Goal: Task Accomplishment & Management: Use online tool/utility

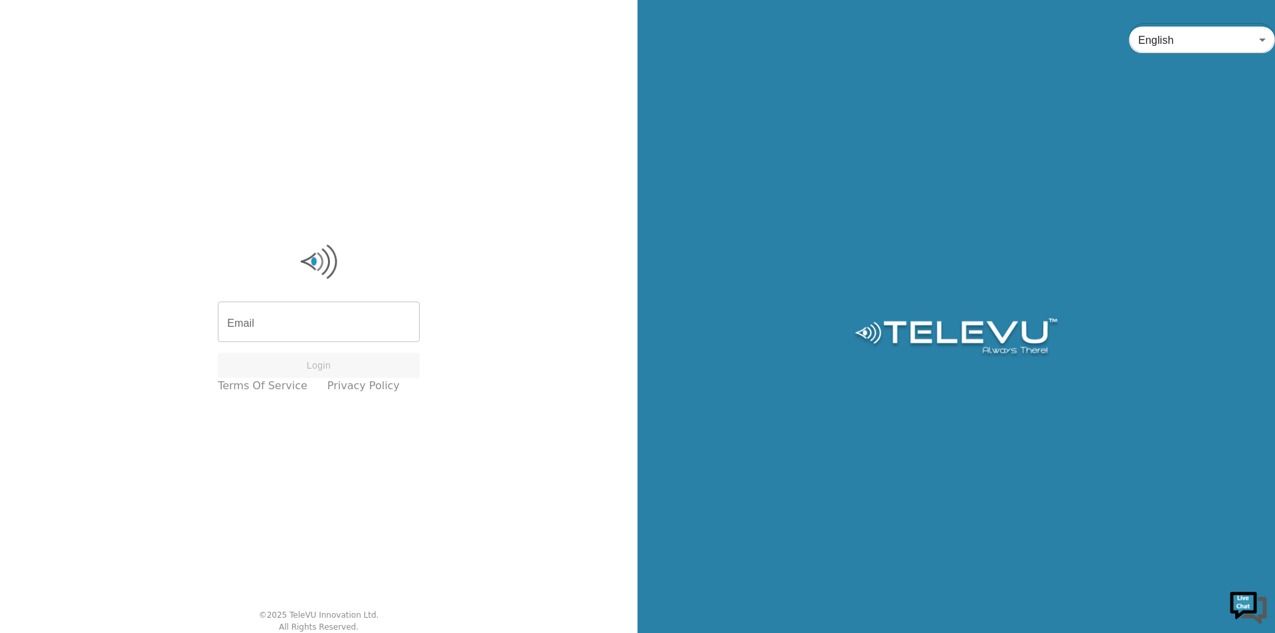
click at [361, 367] on div "Login" at bounding box center [319, 366] width 202 height 26
click at [371, 333] on input "Email" at bounding box center [319, 323] width 202 height 37
type input "[EMAIL_ADDRESS][PERSON_NAME][DOMAIN_NAME]"
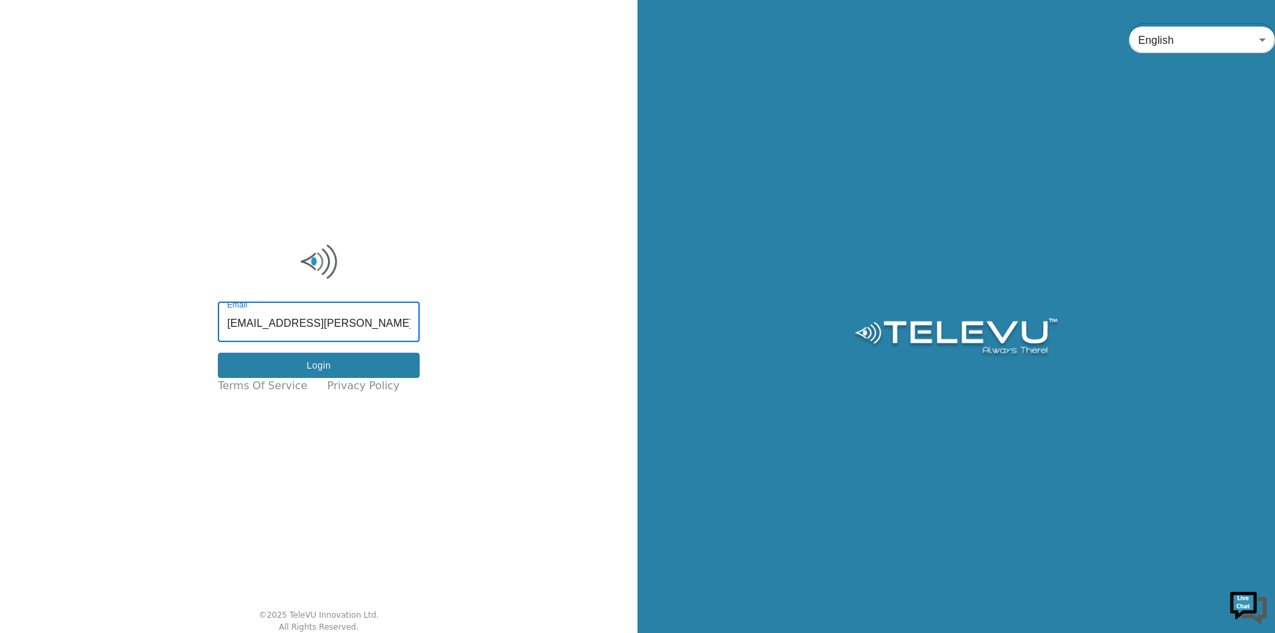
click at [370, 358] on button "Login" at bounding box center [319, 366] width 202 height 26
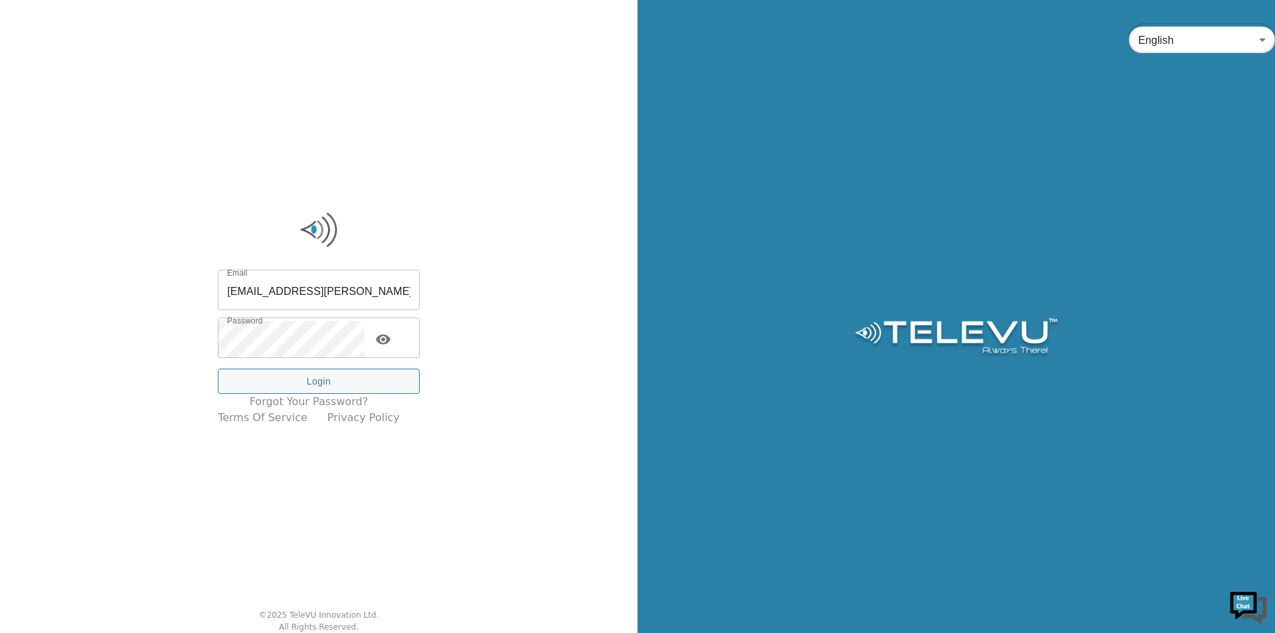
click at [370, 359] on div "Email [EMAIL_ADDRESS][PERSON_NAME][DOMAIN_NAME] Email Password Password Login" at bounding box center [319, 334] width 202 height 122
click at [370, 365] on div "Email [EMAIL_ADDRESS][PERSON_NAME][DOMAIN_NAME] Email Password Password Login" at bounding box center [319, 334] width 202 height 122
click at [370, 377] on button "Login" at bounding box center [319, 382] width 202 height 26
